Goal: Find specific page/section: Find specific page/section

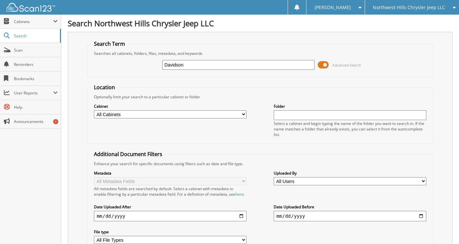
type input "Davidson"
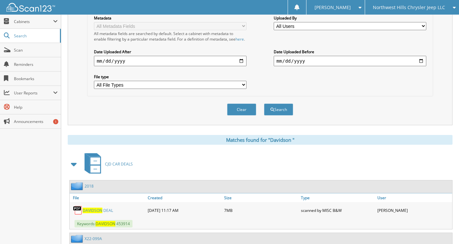
scroll to position [227, 0]
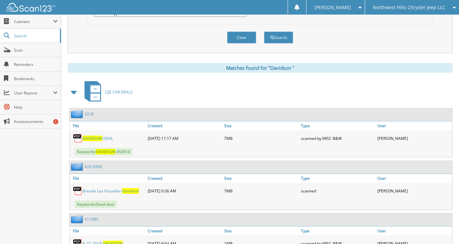
click at [71, 97] on span at bounding box center [74, 92] width 9 height 12
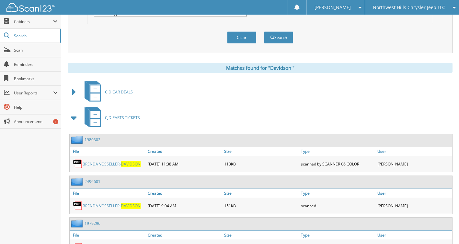
click at [74, 124] on span at bounding box center [74, 118] width 9 height 12
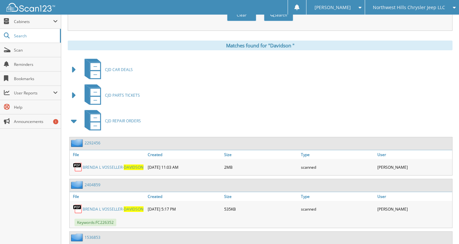
scroll to position [292, 0]
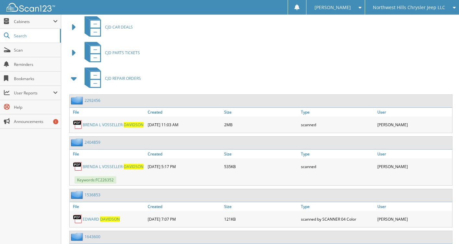
click at [72, 84] on span at bounding box center [74, 79] width 9 height 12
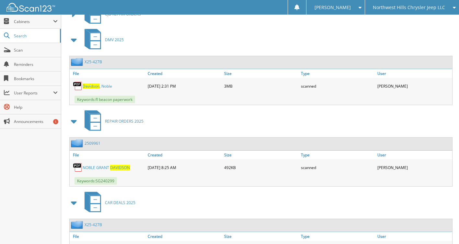
scroll to position [357, 0]
click at [74, 45] on span at bounding box center [74, 39] width 9 height 12
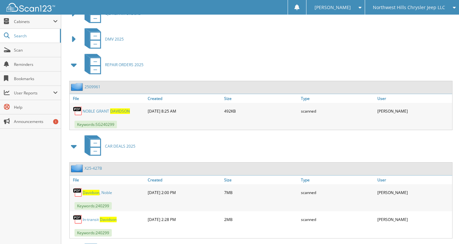
click at [77, 70] on span at bounding box center [74, 65] width 9 height 12
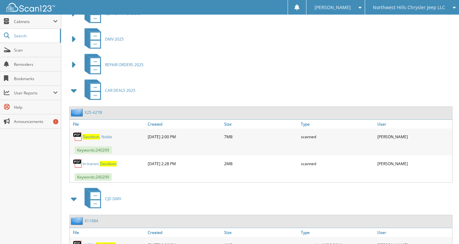
click at [90, 115] on link "X 2 5 - 4 2 7 B" at bounding box center [94, 113] width 18 height 6
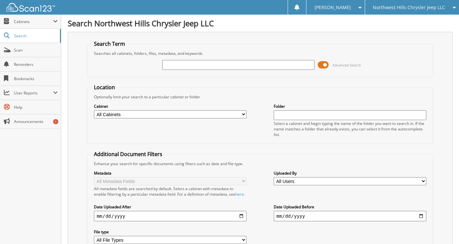
click at [199, 66] on input "text" at bounding box center [238, 65] width 152 height 10
type input "X25-626A"
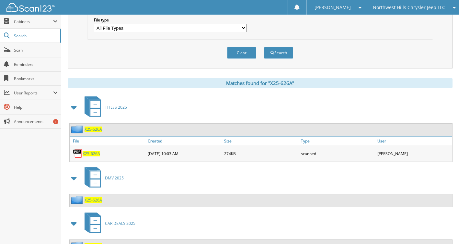
scroll to position [227, 0]
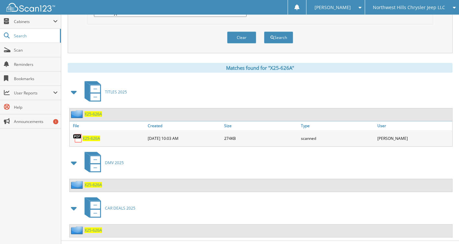
click at [73, 96] on span at bounding box center [74, 92] width 9 height 12
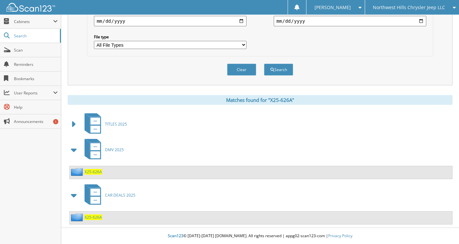
click at [77, 150] on span at bounding box center [74, 150] width 9 height 12
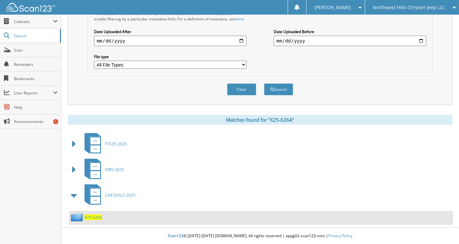
scroll to position [181, 0]
click at [95, 216] on span "X25-626A" at bounding box center [94, 217] width 18 height 6
